Goal: Information Seeking & Learning: Stay updated

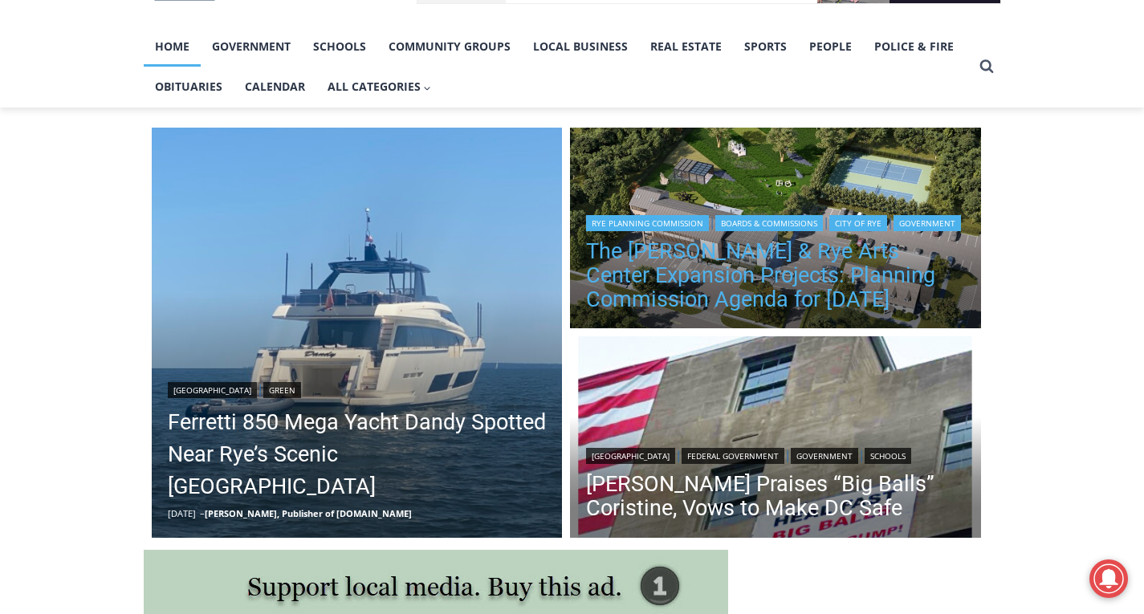
click at [751, 267] on link "The [PERSON_NAME] & Rye Arts Center Expansion Projects: Planning Commission Age…" at bounding box center [775, 275] width 379 height 72
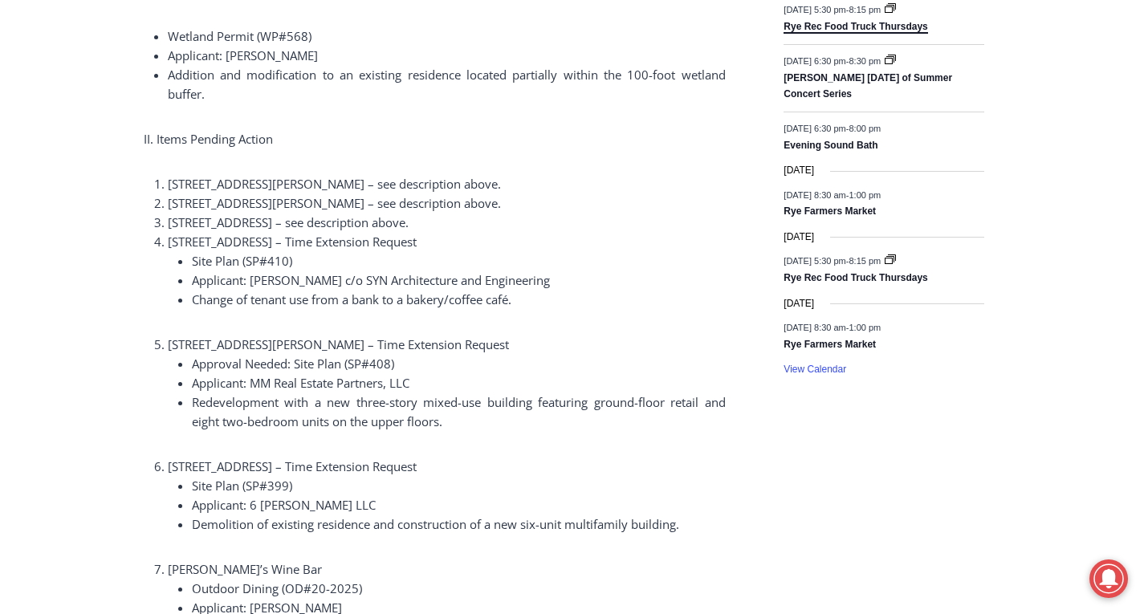
scroll to position [2378, 0]
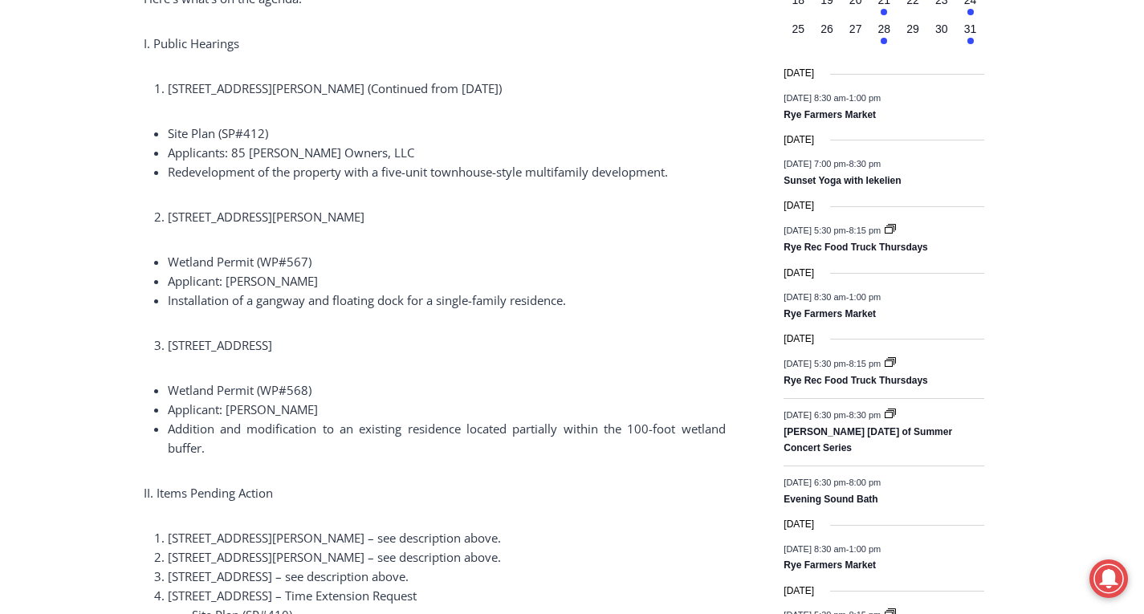
scroll to position [1964, 0]
